Goal: Find specific page/section: Find specific page/section

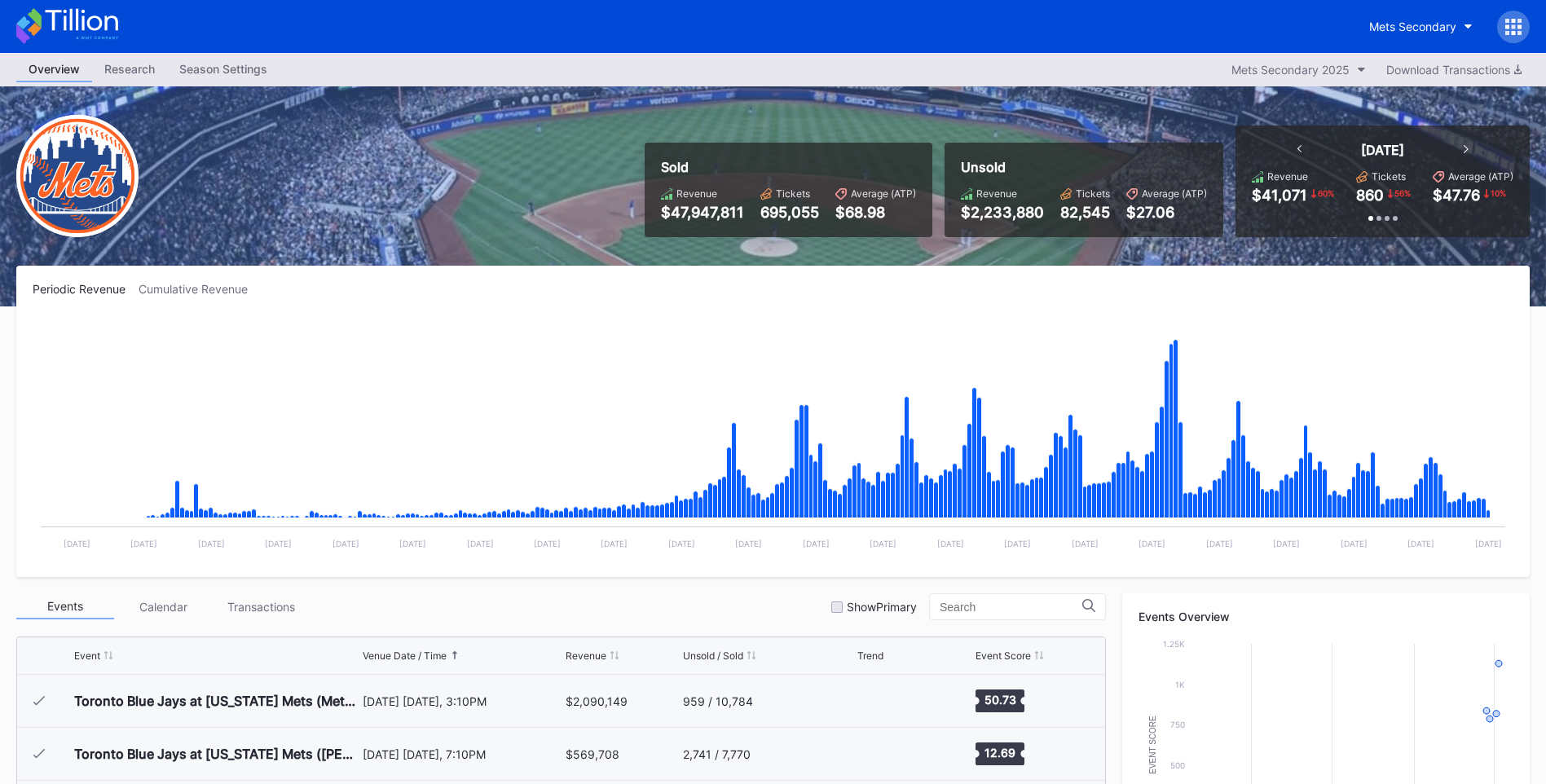
scroll to position [3760, 0]
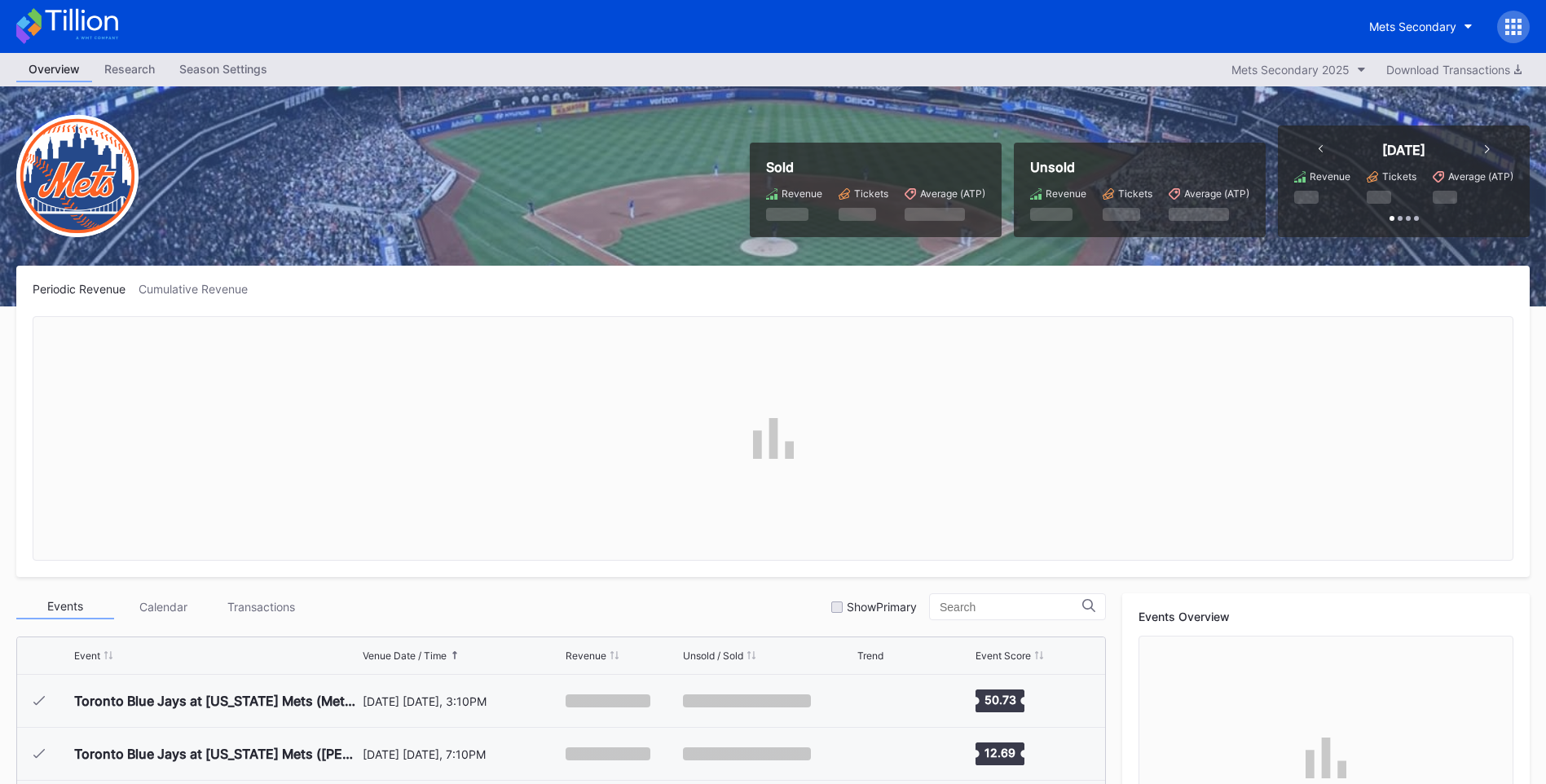
scroll to position [3760, 0]
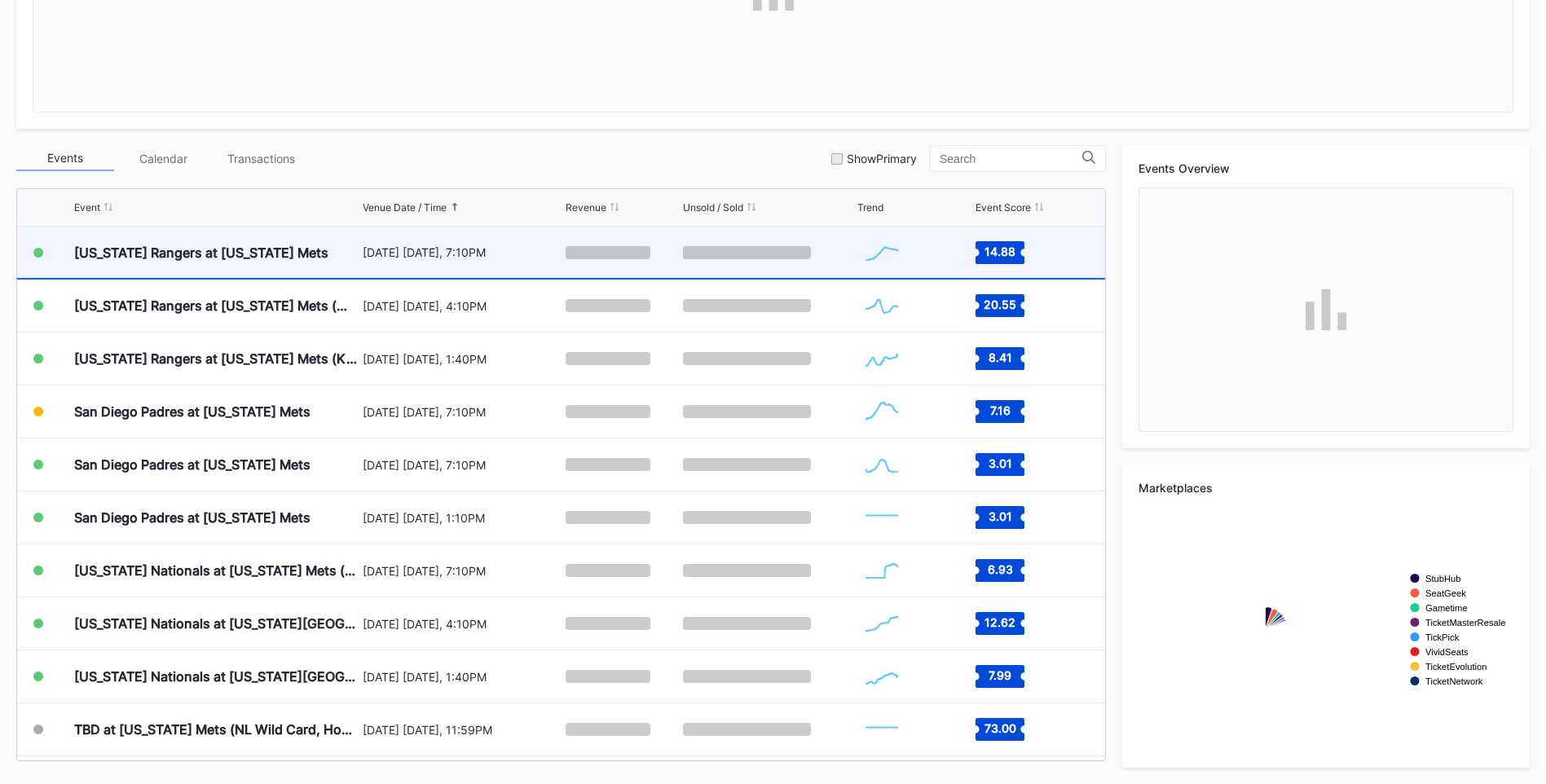
click at [314, 257] on div "[US_STATE] Rangers at [US_STATE] Mets" at bounding box center [216, 252] width 284 height 51
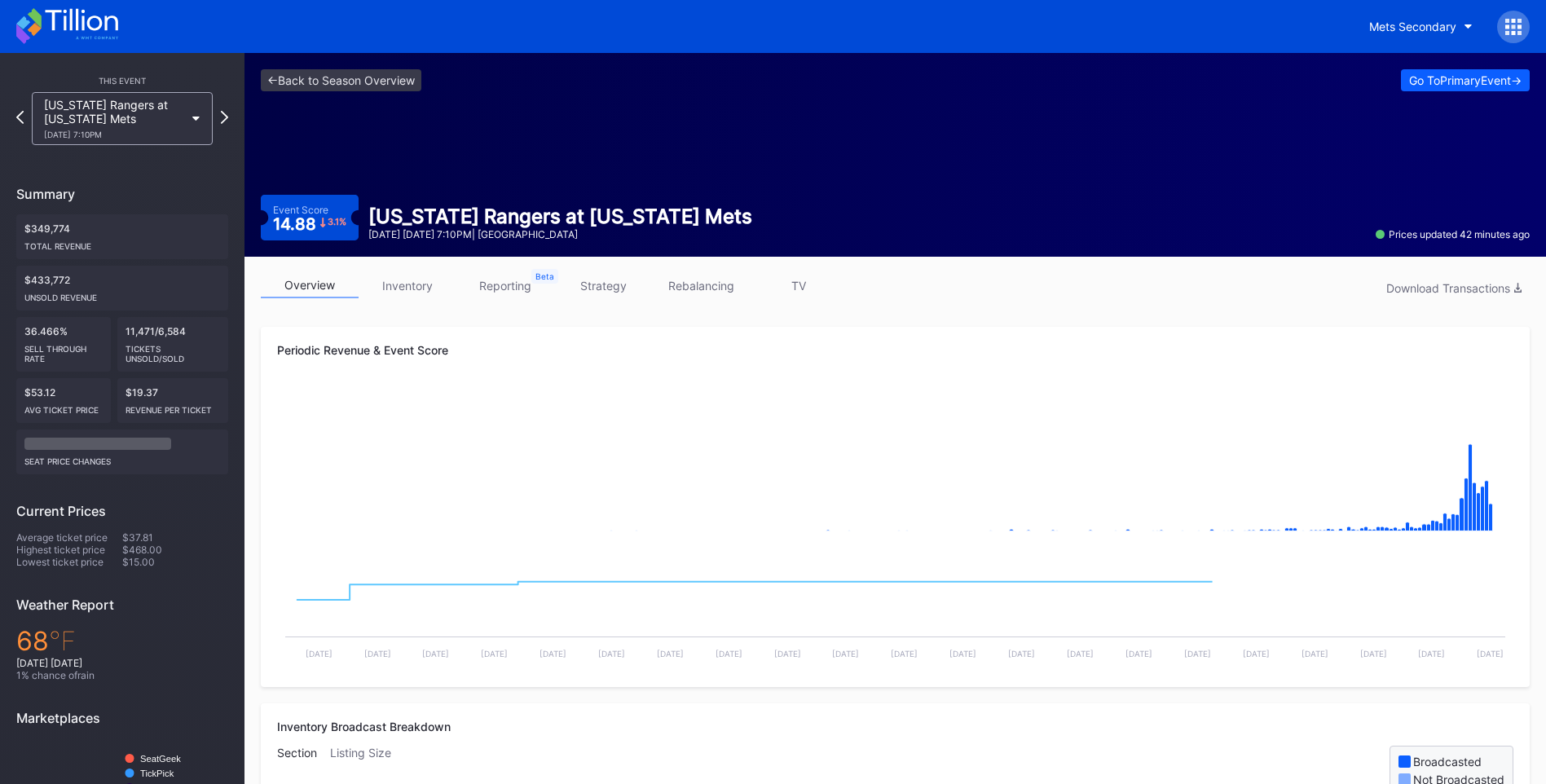
click at [801, 285] on link "TV" at bounding box center [798, 285] width 98 height 25
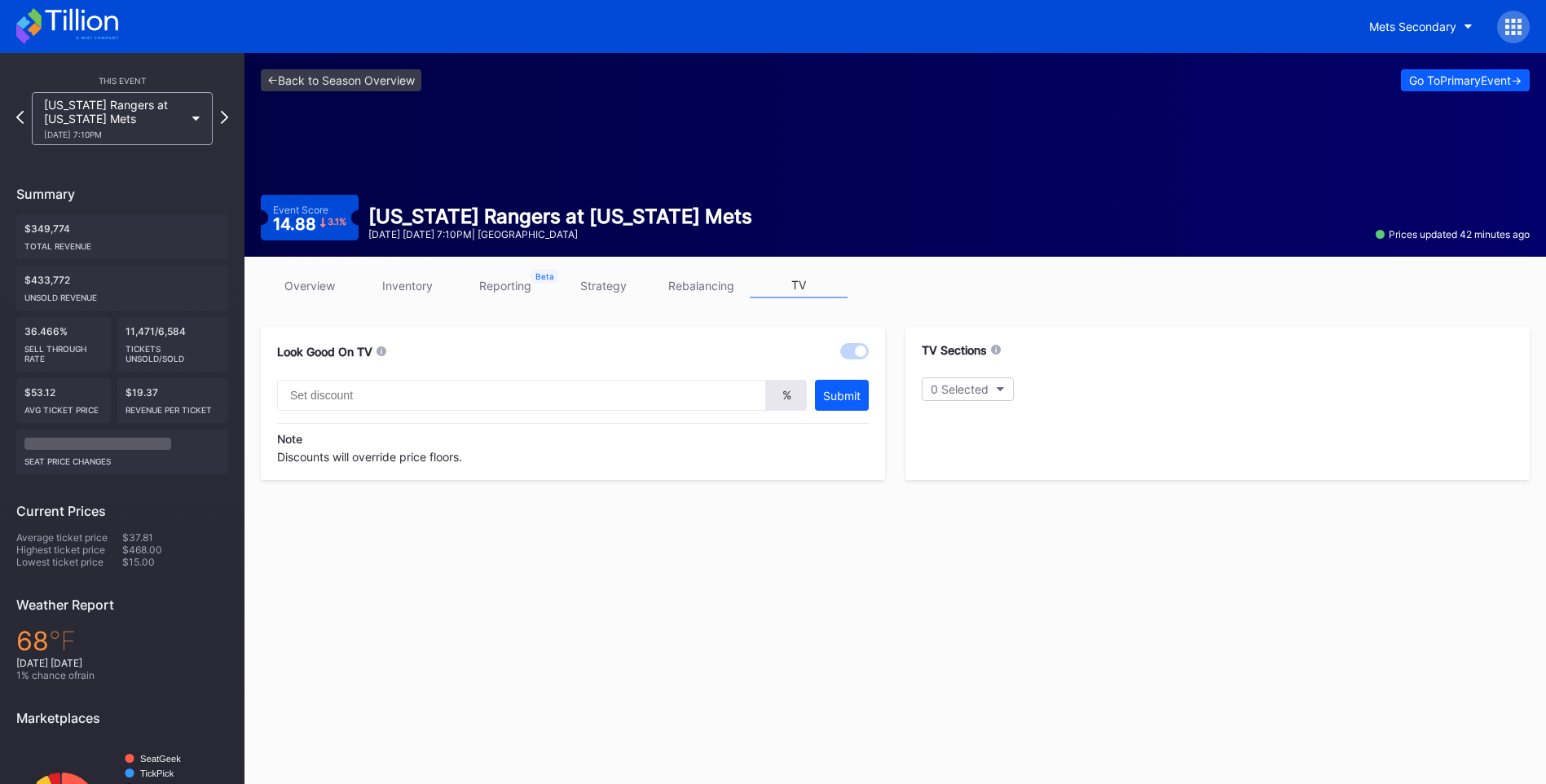
click at [334, 281] on link "overview" at bounding box center [310, 285] width 98 height 25
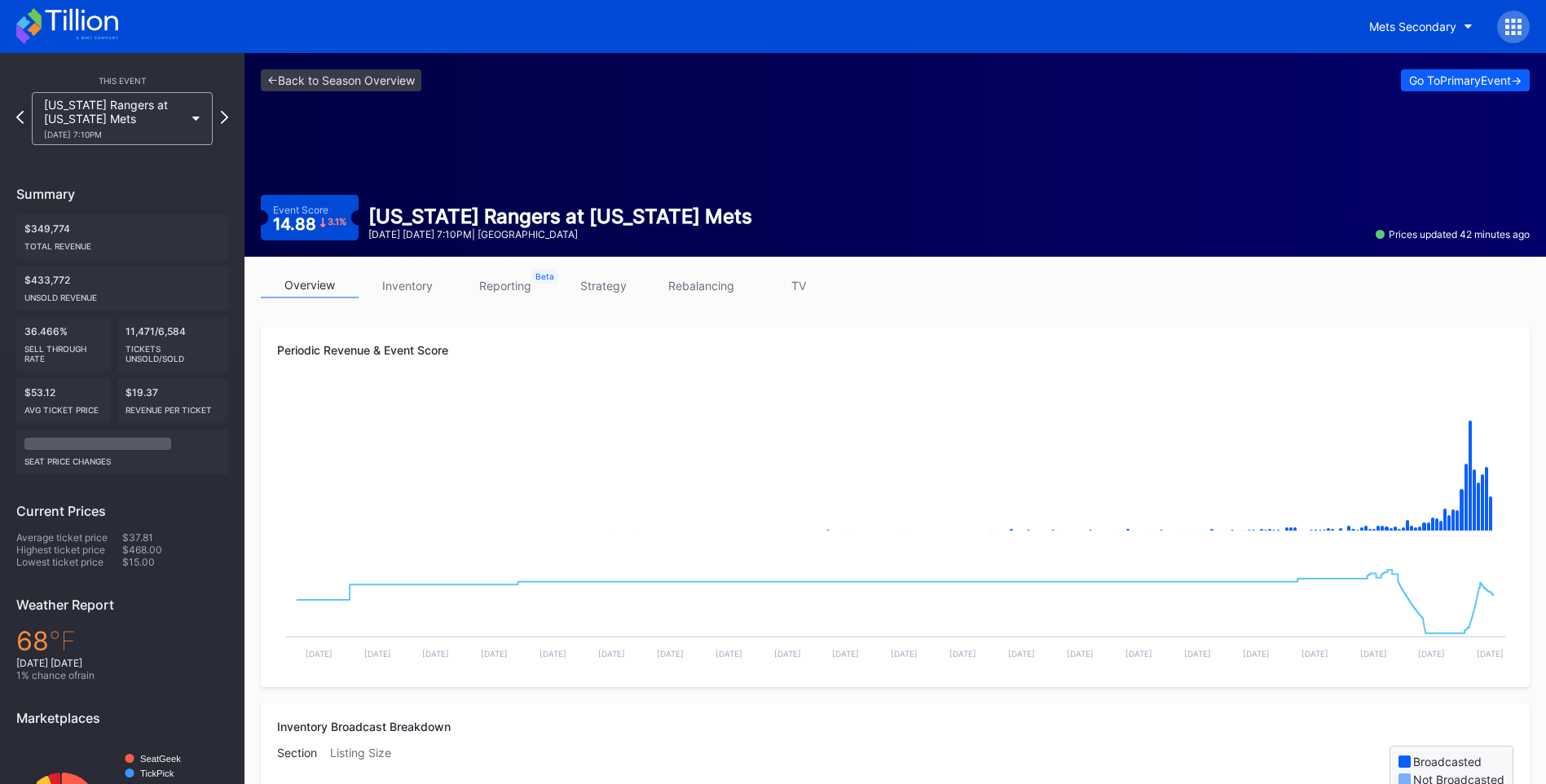
click at [98, 25] on icon at bounding box center [67, 25] width 102 height 35
